Goal: Find specific page/section

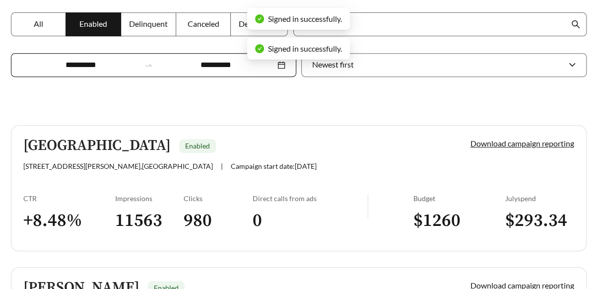
scroll to position [199, 0]
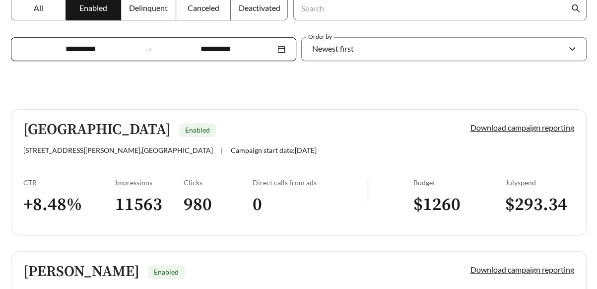
click at [101, 136] on h5 "[GEOGRAPHIC_DATA]" at bounding box center [96, 130] width 147 height 16
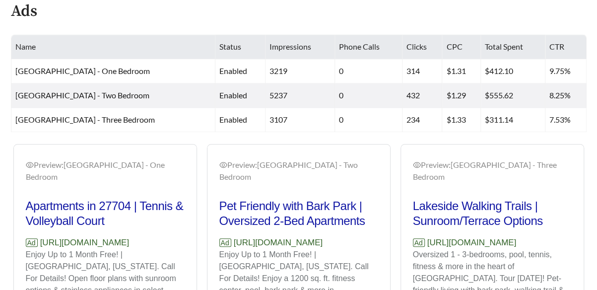
scroll to position [397, 0]
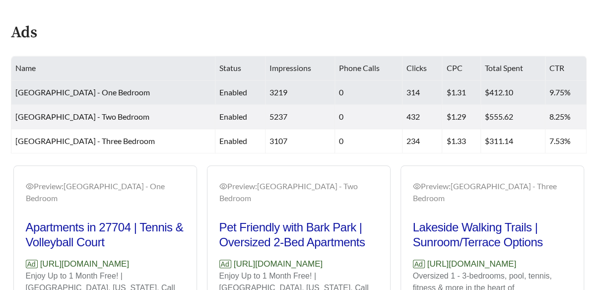
click at [251, 97] on td "enabled" at bounding box center [240, 92] width 50 height 24
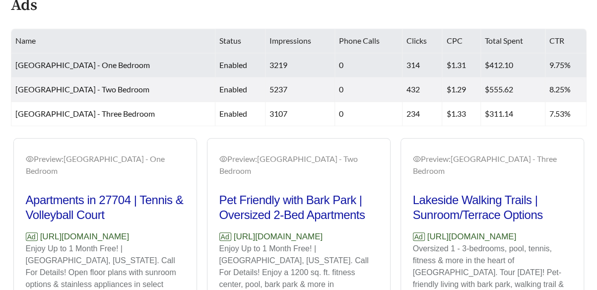
scroll to position [447, 0]
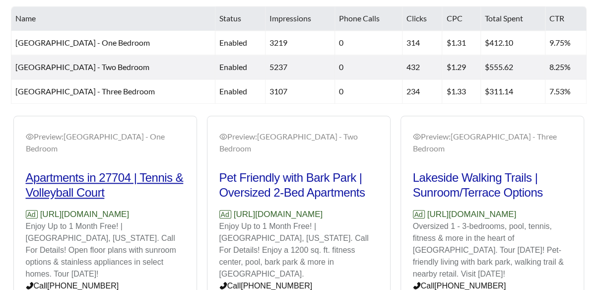
click at [67, 184] on h2 "Apartments in 27704 | Tennis & Volleyball Court" at bounding box center [105, 185] width 159 height 30
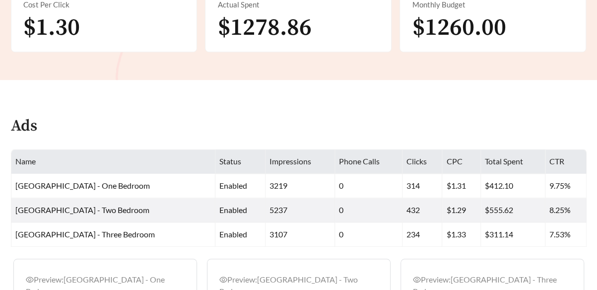
scroll to position [298, 0]
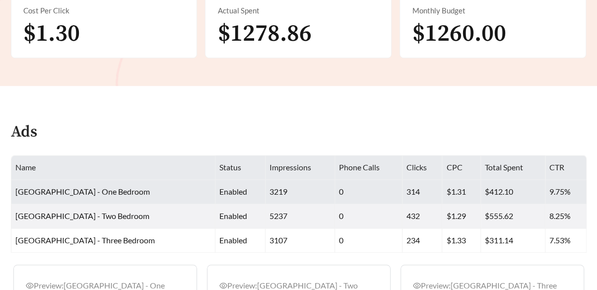
click at [118, 189] on span "[GEOGRAPHIC_DATA] - One Bedroom" at bounding box center [82, 191] width 135 height 9
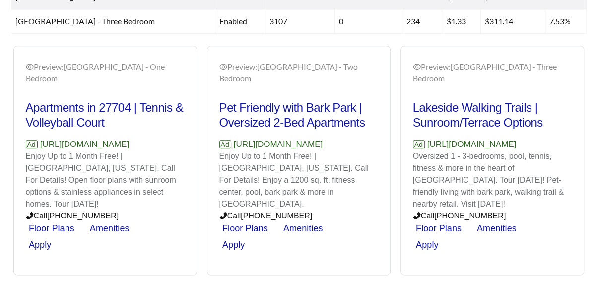
scroll to position [536, 0]
